Goal: Navigation & Orientation: Find specific page/section

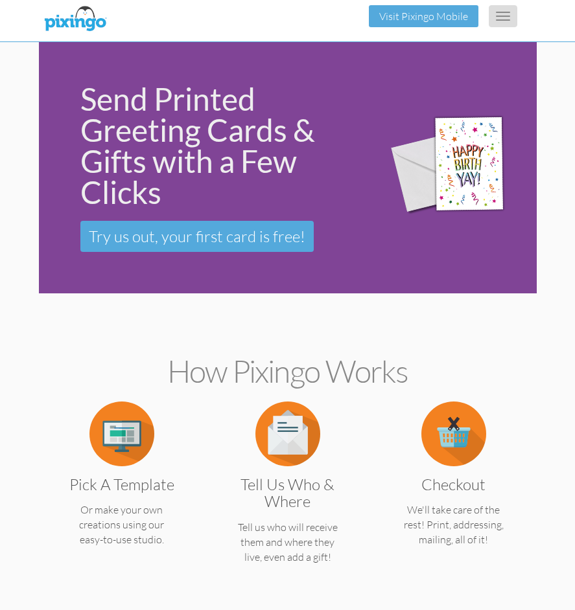
click at [501, 17] on button "Toggle navigation" at bounding box center [502, 16] width 29 height 22
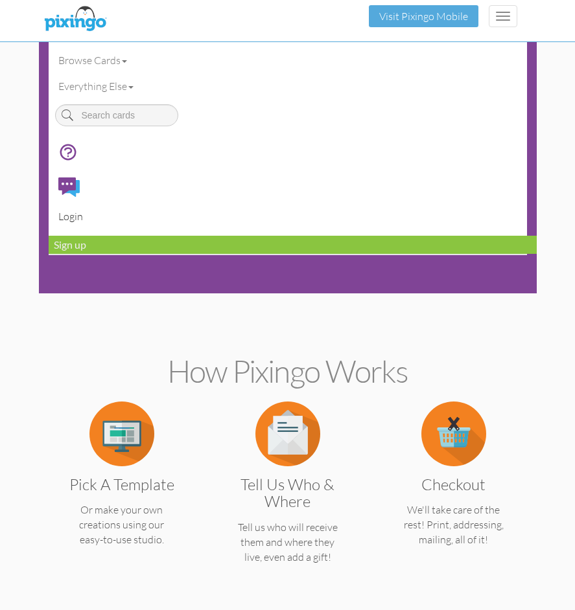
click at [82, 217] on link "Login" at bounding box center [293, 216] width 488 height 26
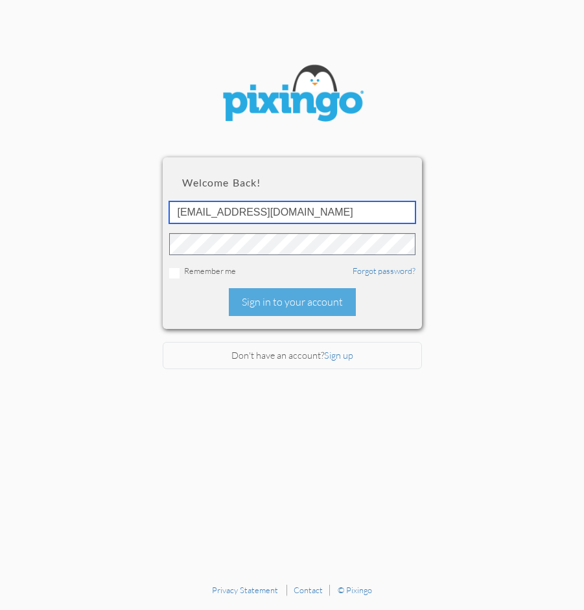
type input "[EMAIL_ADDRESS][DOMAIN_NAME]"
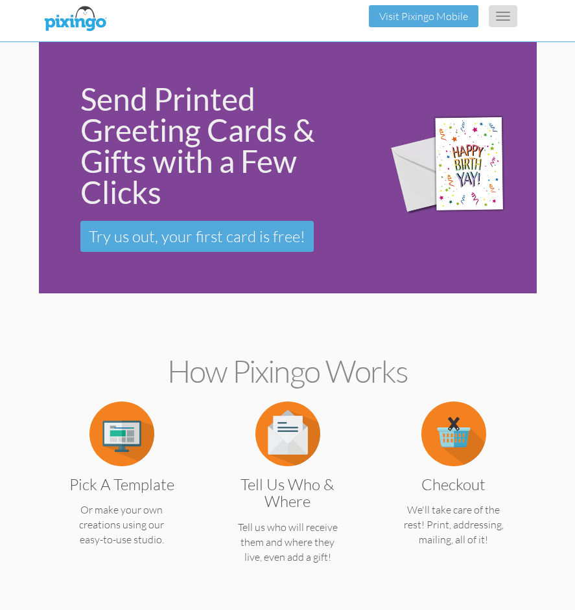
click at [496, 20] on span "button" at bounding box center [503, 19] width 14 height 1
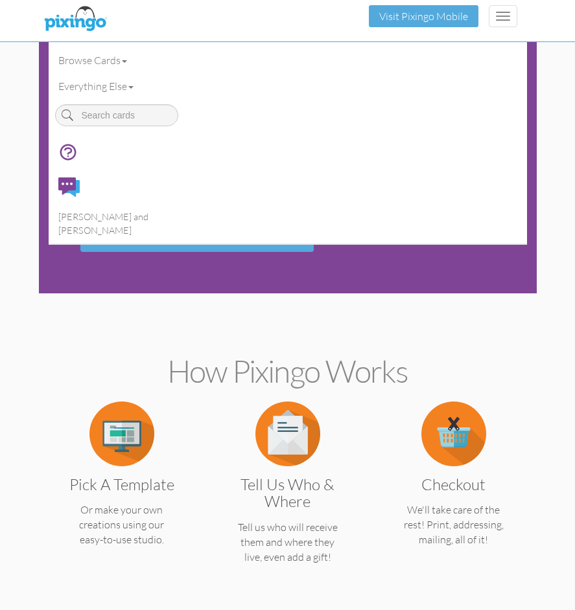
click at [290, 24] on div "Toggle navigation Visit Pixingo Mobile" at bounding box center [288, 16] width 478 height 32
click at [95, 23] on img at bounding box center [75, 19] width 69 height 32
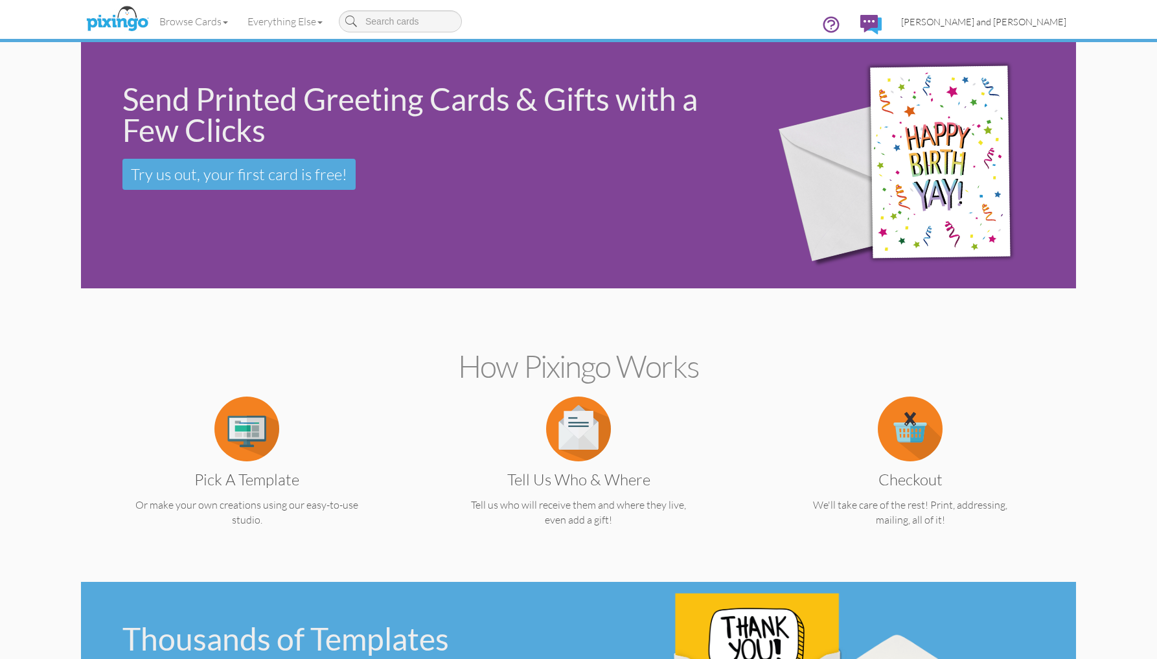
click at [574, 18] on span "[PERSON_NAME] and [PERSON_NAME]" at bounding box center [983, 21] width 165 height 11
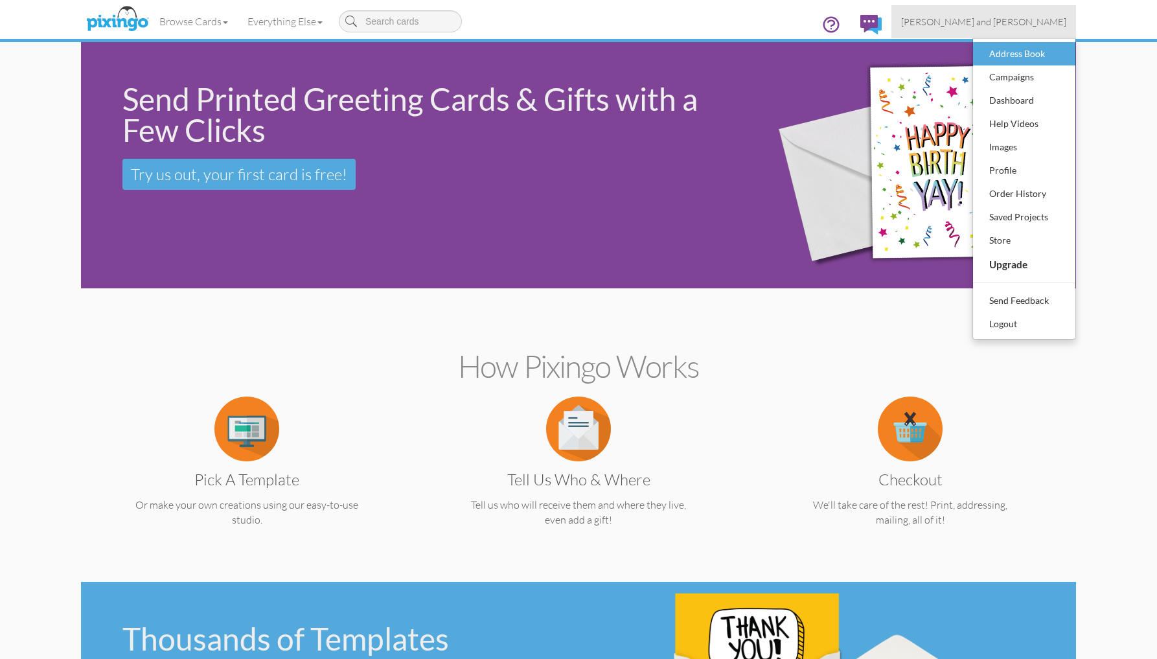
click at [574, 52] on div "Address Book" at bounding box center [1024, 53] width 76 height 19
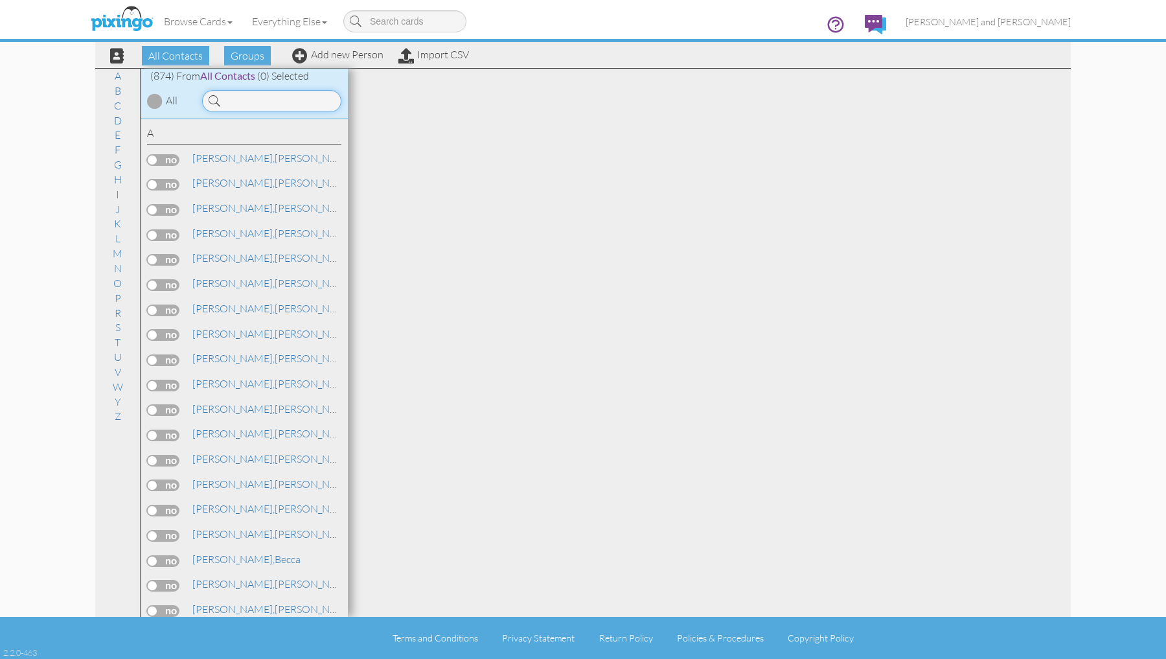
click at [258, 99] on input at bounding box center [271, 101] width 139 height 22
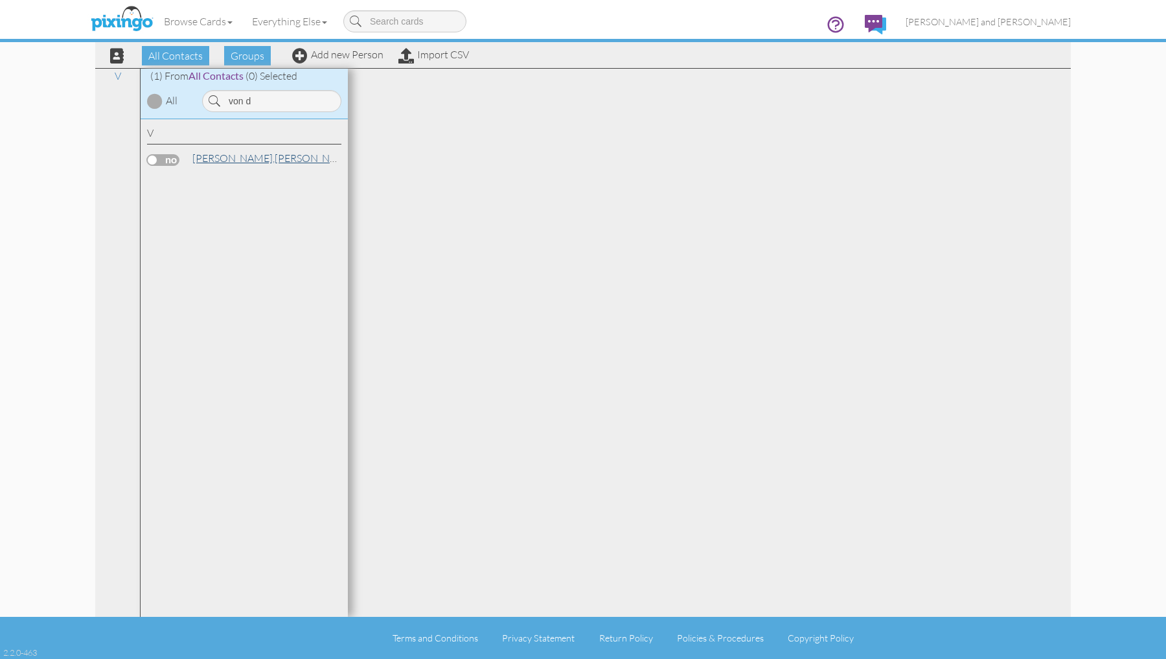
click at [221, 157] on span "[PERSON_NAME]," at bounding box center [233, 158] width 82 height 13
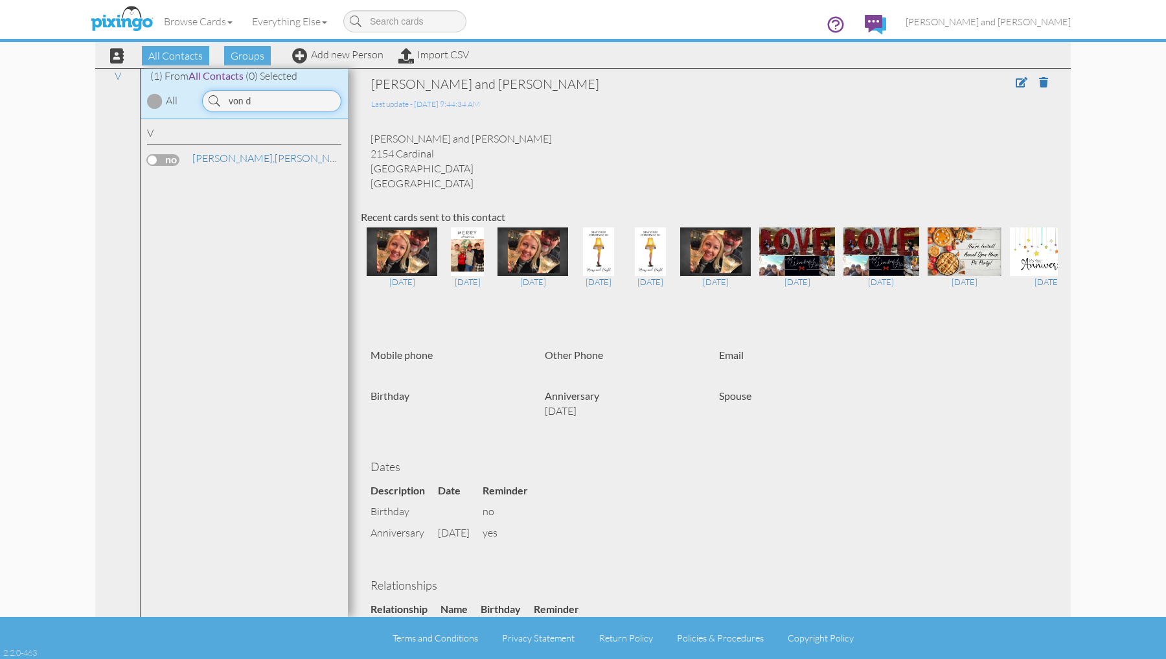
click at [310, 95] on input "von d" at bounding box center [271, 101] width 139 height 22
type input "[PERSON_NAME]"
click at [231, 157] on link "[PERSON_NAME]" at bounding box center [273, 158] width 165 height 16
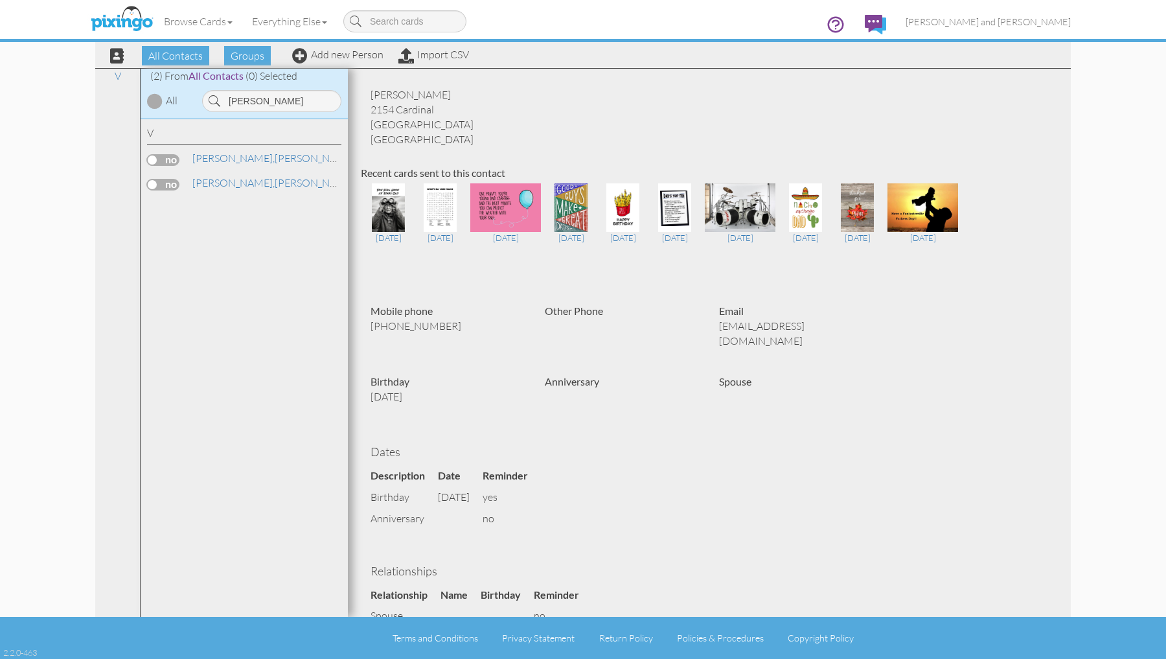
scroll to position [45, 0]
